Goal: Answer question/provide support: Share knowledge or assist other users

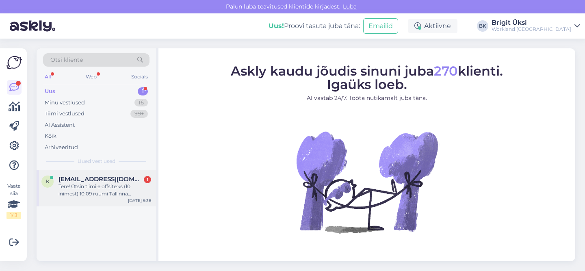
click at [80, 191] on div "Tere! Otsin tiimile offsite'ks (10 inimest) 10.09 ruumi Tallinna Worklandis. Ol…" at bounding box center [105, 190] width 93 height 15
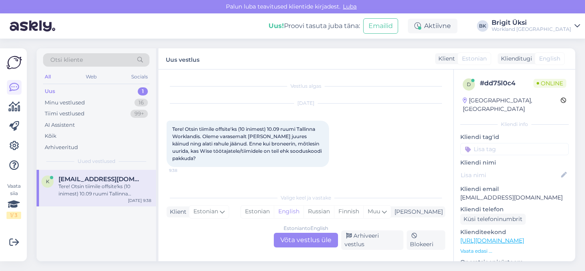
drag, startPoint x: 81, startPoint y: 227, endPoint x: 95, endPoint y: 223, distance: 14.4
click at [83, 226] on div "k kerli.kunst@wise.com Tere! Otsin tiimile offsite'ks (10 inimest) 10.09 ruumi …" at bounding box center [97, 215] width 120 height 91
click at [303, 244] on div "Estonian to English Võta vestlus üle" at bounding box center [306, 240] width 64 height 15
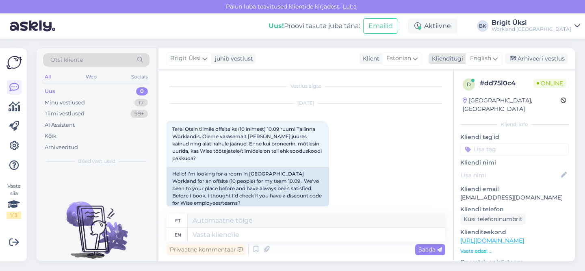
click at [490, 59] on span "English" at bounding box center [480, 58] width 21 height 9
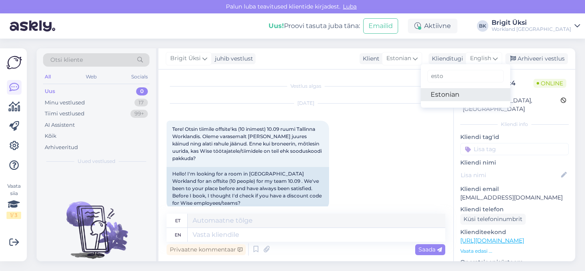
type input "esto"
click at [455, 96] on link "Estonian" at bounding box center [465, 94] width 89 height 13
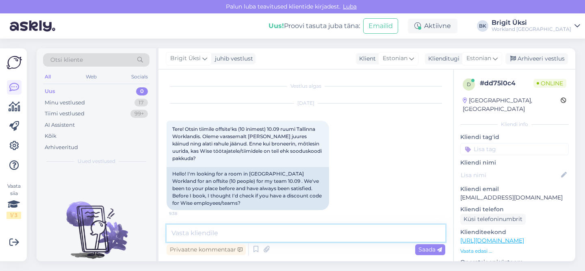
click at [279, 231] on textarea at bounding box center [306, 233] width 279 height 17
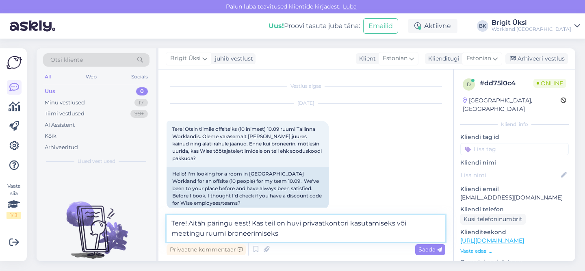
type textarea "Tere! Aitäh päringu eest! Kas teil on huvi privaatkontori kasutamiseks või meet…"
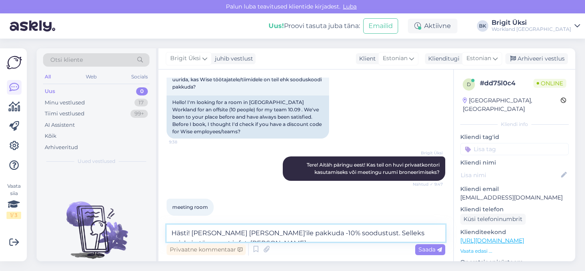
scroll to position [80, 0]
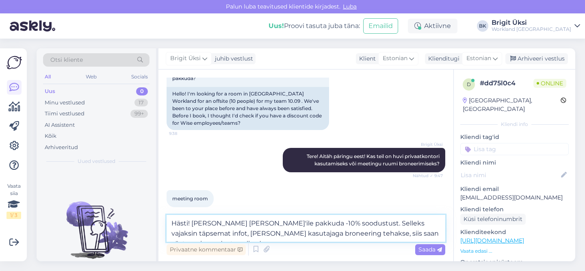
type textarea "Hästi! [PERSON_NAME] [PERSON_NAME]'ile pakkuda -10% soodustust. Selleks vajaksi…"
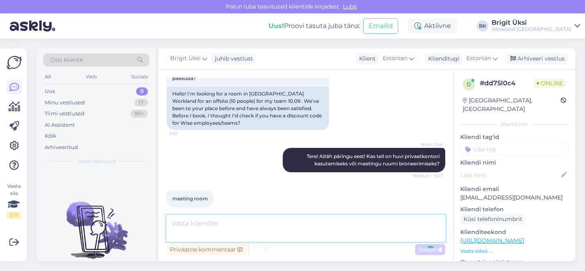
scroll to position [121, 0]
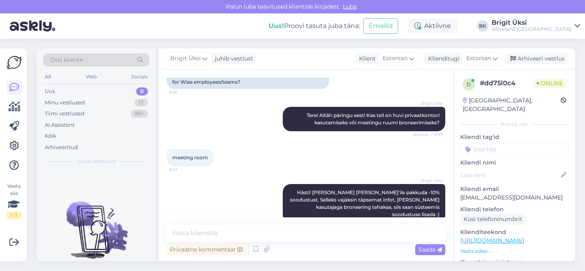
click at [348, 9] on span "Luba" at bounding box center [350, 6] width 19 height 7
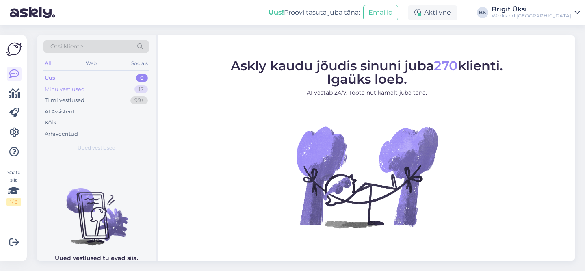
click at [110, 88] on div "Minu vestlused 17" at bounding box center [96, 89] width 106 height 11
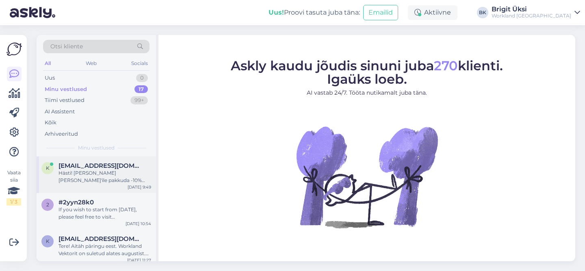
click at [64, 176] on div "Hästi! [PERSON_NAME] [PERSON_NAME]'ile pakkuda -10% soodustust. Selleks vajaksi…" at bounding box center [105, 177] width 93 height 15
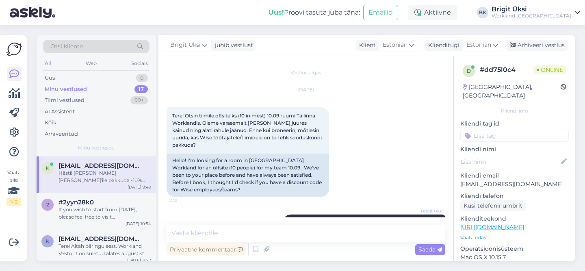
scroll to position [108, 0]
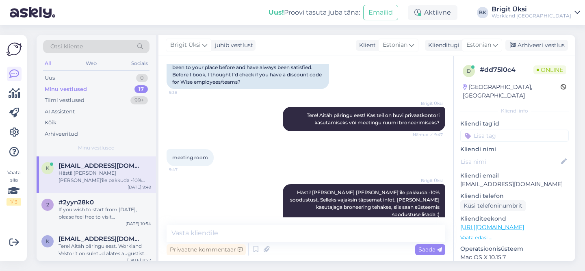
click at [572, 11] on link "Brigit Üksi Workland [GEOGRAPHIC_DATA]" at bounding box center [536, 12] width 89 height 13
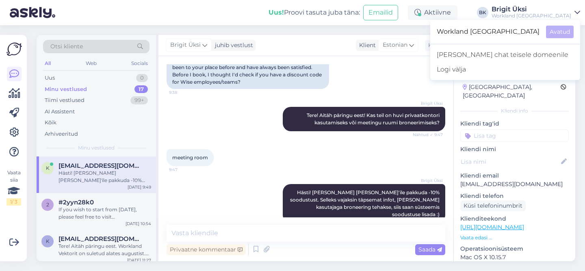
click at [572, 11] on link "Brigit Üksi Workland [GEOGRAPHIC_DATA]" at bounding box center [536, 12] width 89 height 13
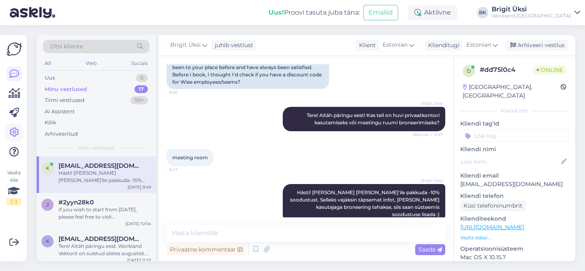
click at [14, 131] on icon at bounding box center [14, 133] width 10 height 10
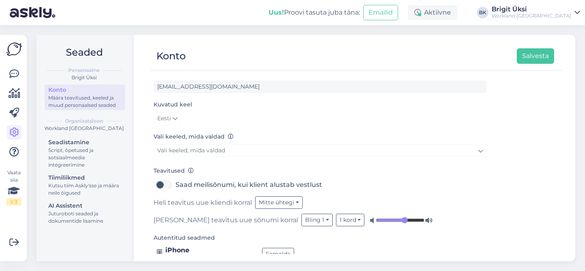
scroll to position [54, 0]
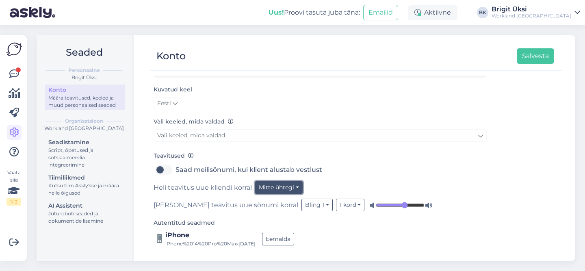
click at [278, 185] on button "Mitte ühtegi" at bounding box center [279, 187] width 48 height 13
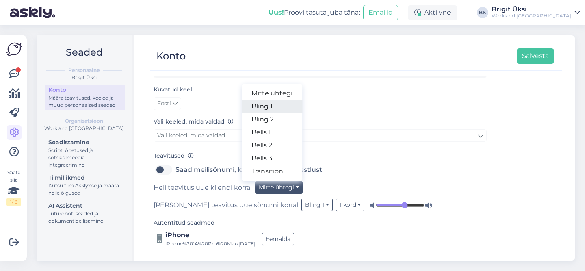
click at [280, 109] on link "Bling 1" at bounding box center [272, 106] width 61 height 13
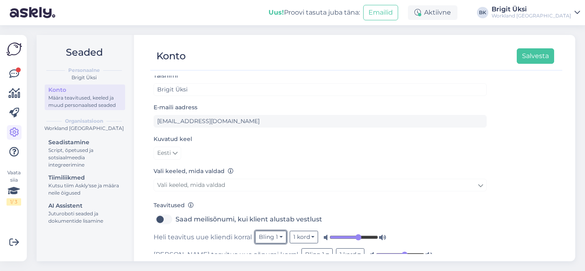
scroll to position [0, 0]
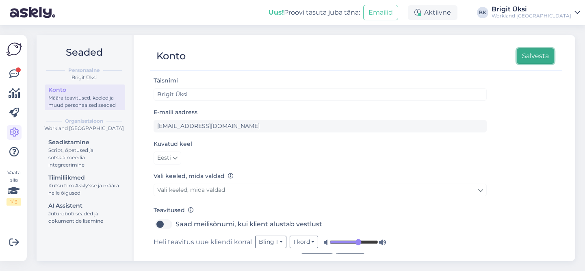
click at [537, 54] on button "Salvesta" at bounding box center [535, 55] width 37 height 15
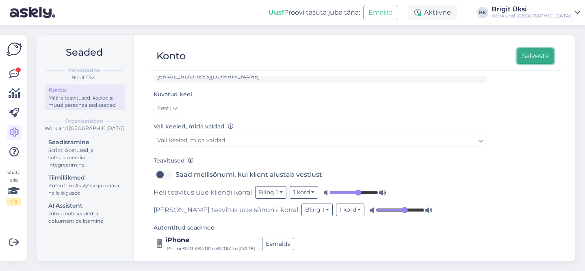
scroll to position [54, 0]
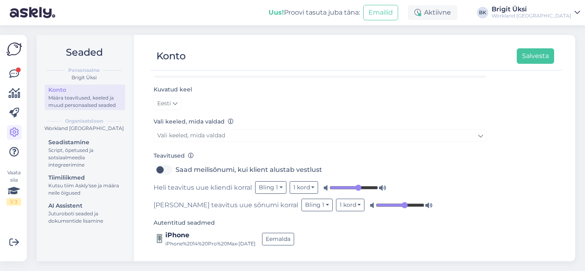
click at [176, 169] on label "Saad meilisõnumi, kui klient alustab vestlust" at bounding box center [249, 169] width 147 height 13
click at [161, 169] on input "Saad meilisõnumi, kui klient alustab vestlust" at bounding box center [164, 169] width 20 height 13
checkbox input "true"
click at [528, 57] on button "Salvesta" at bounding box center [535, 55] width 37 height 15
click at [5, 69] on div "Vaata siia 1 / 3 Võimalused Veendu, et Askly loob sulle väärtust. Sulge Ühenda …" at bounding box center [13, 148] width 27 height 226
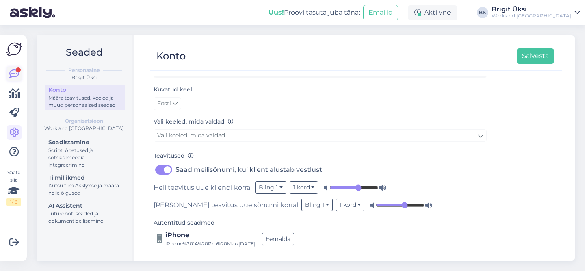
click at [12, 70] on icon at bounding box center [14, 74] width 10 height 10
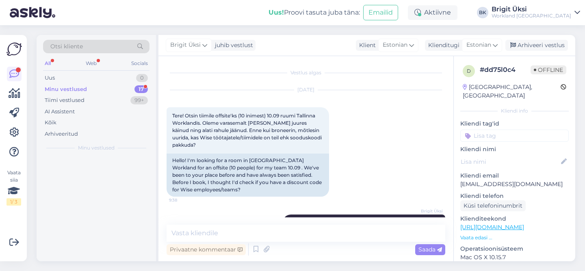
scroll to position [143, 0]
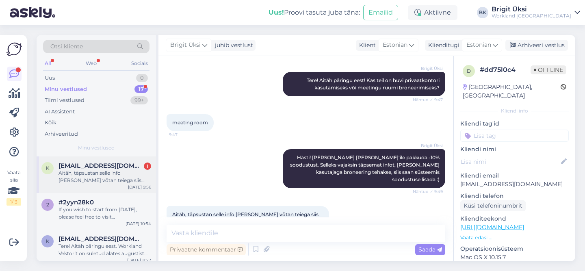
click at [73, 180] on div "Aitäh, täpsustan selle info [PERSON_NAME] võtan teiega siis ühendust :)" at bounding box center [105, 177] width 93 height 15
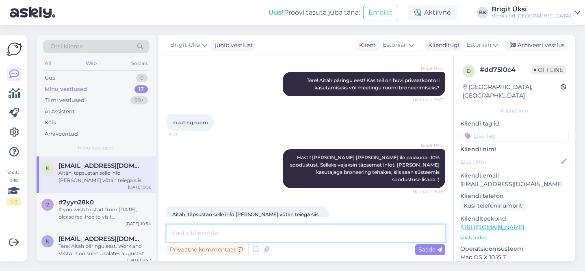
click at [259, 232] on textarea at bounding box center [306, 233] width 279 height 17
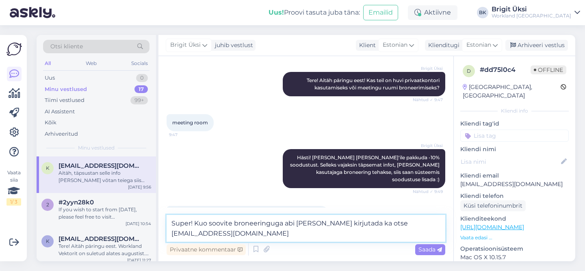
click at [206, 222] on textarea "Super! Kuo soovite broneeringuga abi [PERSON_NAME] kirjutada ka otse [EMAIL_ADD…" at bounding box center [306, 228] width 279 height 27
drag, startPoint x: 229, startPoint y: 224, endPoint x: 206, endPoint y: 224, distance: 22.8
click at [206, 224] on textarea "Super! Kui soovite broneeringuga abi [PERSON_NAME] kirjutada ka otse [EMAIL_ADD…" at bounding box center [306, 228] width 279 height 27
type textarea "Super! Kui vajate broneeringuga abi [PERSON_NAME] kirjutada ka otse [EMAIL_ADDR…"
click at [428, 253] on span "Saada" at bounding box center [431, 249] width 24 height 7
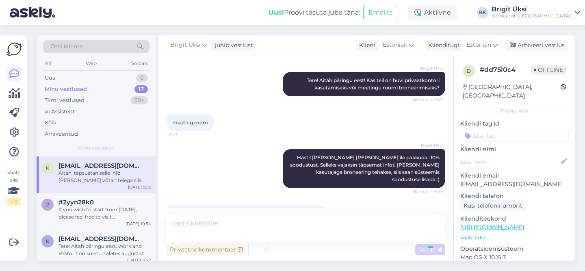
scroll to position [185, 0]
